Goal: Task Accomplishment & Management: Complete application form

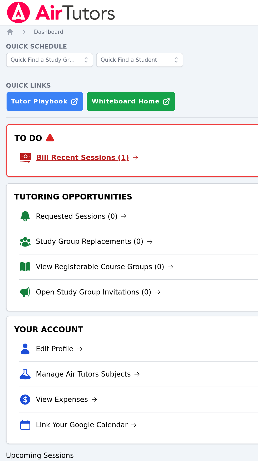
click at [90, 104] on link "Bill Recent Sessions (1)" at bounding box center [87, 106] width 69 height 7
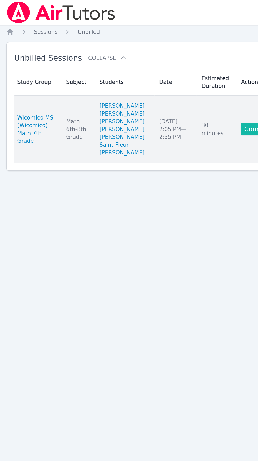
click at [196, 92] on link "Complete" at bounding box center [204, 87] width 25 height 8
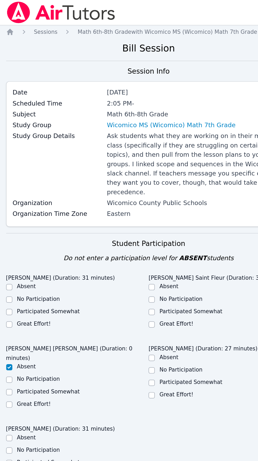
click at [40, 217] on label "Great Effort!" at bounding box center [51, 219] width 23 height 4
click at [37, 218] on input "Great Effort!" at bounding box center [34, 220] width 4 height 4
checkbox input "true"
click at [142, 217] on label "Great Effort!" at bounding box center [148, 219] width 23 height 4
click at [133, 218] on input "Great Effort!" at bounding box center [131, 220] width 4 height 4
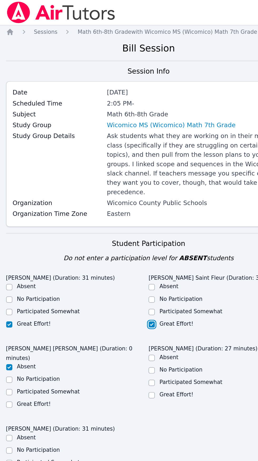
checkbox input "true"
click at [142, 265] on label "Great Effort!" at bounding box center [148, 267] width 23 height 4
click at [133, 266] on input "Great Effort!" at bounding box center [131, 268] width 4 height 4
checkbox input "true"
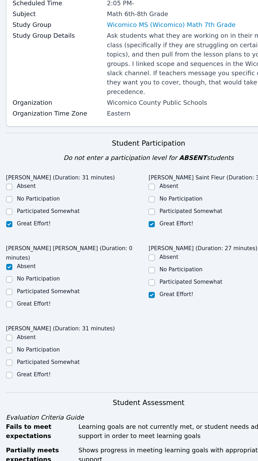
click at [45, 320] on label "Great Effort!" at bounding box center [51, 322] width 23 height 4
click at [37, 320] on input "Great Effort!" at bounding box center [34, 322] width 4 height 4
checkbox input "true"
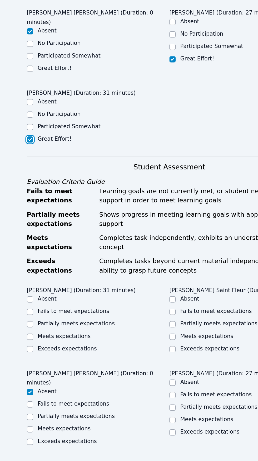
scroll to position [80, 0]
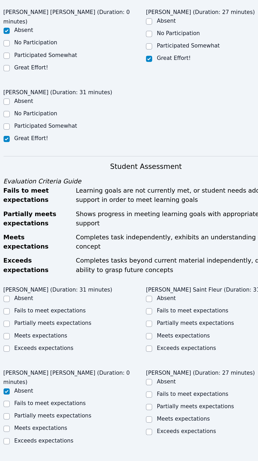
click at [52, 382] on label "Exceeds expectations" at bounding box center [60, 384] width 40 height 4
click at [37, 382] on input "Exceeds expectations" at bounding box center [34, 384] width 4 height 4
checkbox input "true"
click at [143, 382] on label "Exceeds expectations" at bounding box center [157, 384] width 40 height 4
click at [133, 382] on input "Exceeds expectations" at bounding box center [131, 384] width 4 height 4
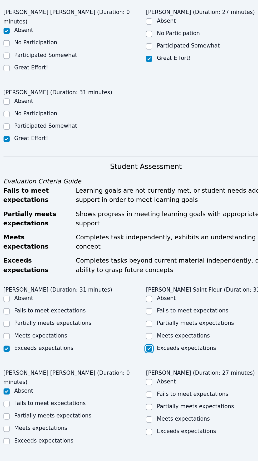
checkbox input "true"
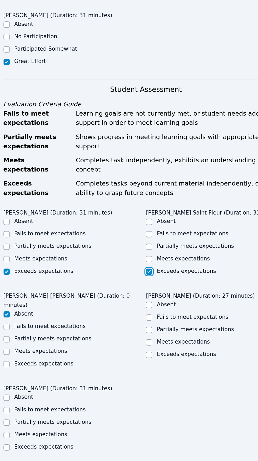
scroll to position [139, 0]
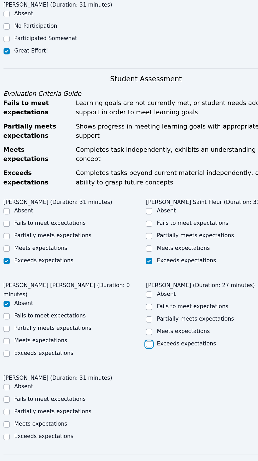
click at [132, 379] on input "Exceeds expectations" at bounding box center [131, 381] width 4 height 4
checkbox input "true"
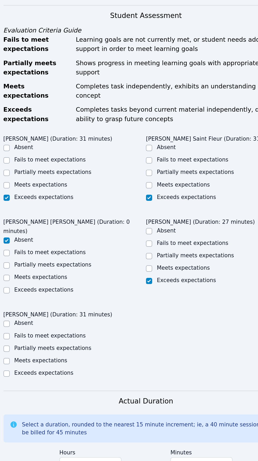
click at [41, 399] on label "Exceeds expectations" at bounding box center [60, 401] width 40 height 4
click at [37, 399] on input "Exceeds expectations" at bounding box center [34, 401] width 4 height 4
checkbox input "true"
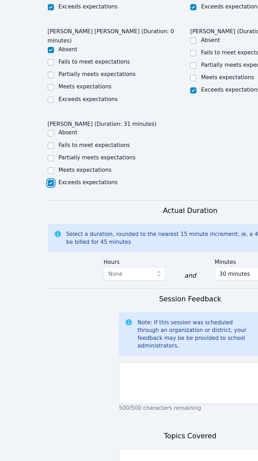
scroll to position [364, 0]
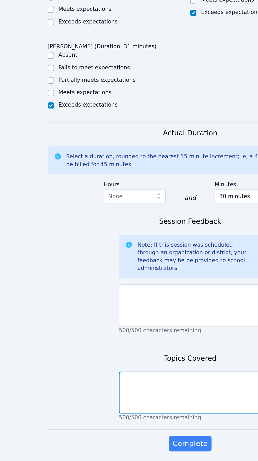
click at [131, 400] on textarea at bounding box center [129, 414] width 97 height 28
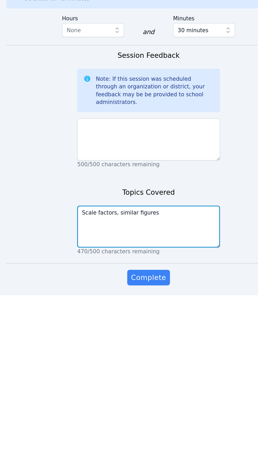
type textarea "Scale factors, similar figures"
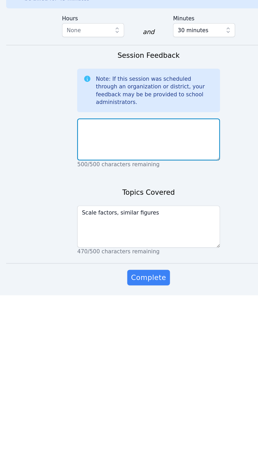
click at [149, 341] on textarea at bounding box center [129, 355] width 97 height 28
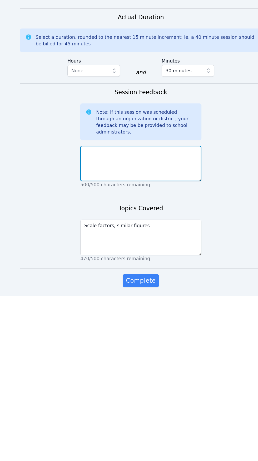
click at [149, 341] on textarea at bounding box center [129, 355] width 97 height 28
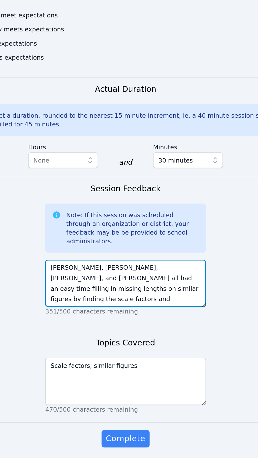
scroll to position [364, 0]
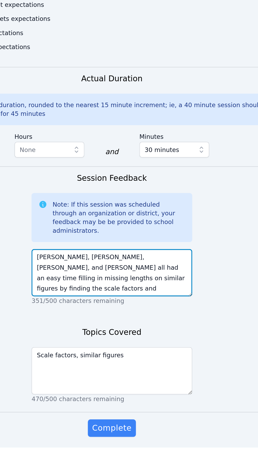
click at [165, 341] on textarea "[PERSON_NAME], [PERSON_NAME], [PERSON_NAME], and [PERSON_NAME] all had an easy …" at bounding box center [129, 355] width 97 height 28
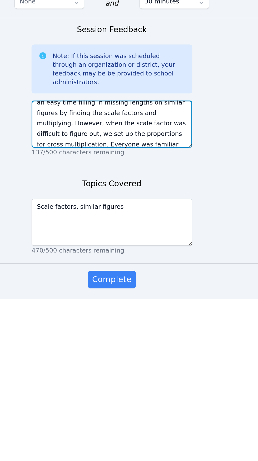
scroll to position [364, 0]
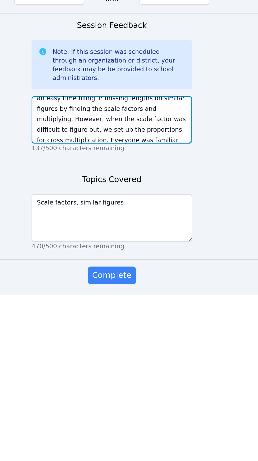
type textarea "[PERSON_NAME], [PERSON_NAME], [PERSON_NAME], and [PERSON_NAME] all had an easy …"
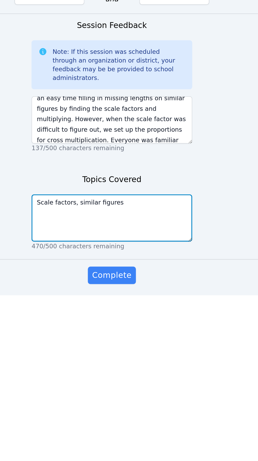
click at [163, 400] on textarea "Scale factors, similar figures" at bounding box center [129, 414] width 97 height 28
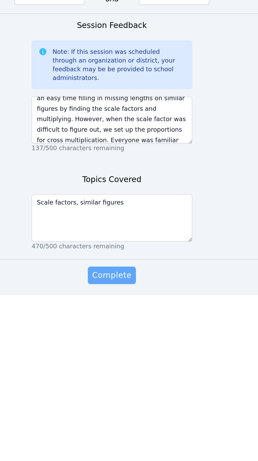
click at [131, 443] on button "Complete" at bounding box center [129, 448] width 29 height 11
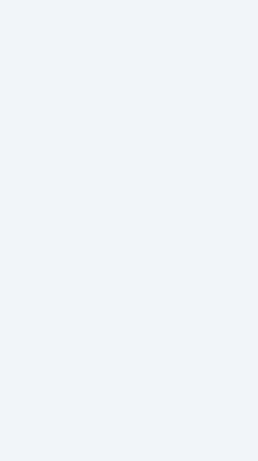
scroll to position [98, 0]
